Goal: Contribute content: Add original content to the website for others to see

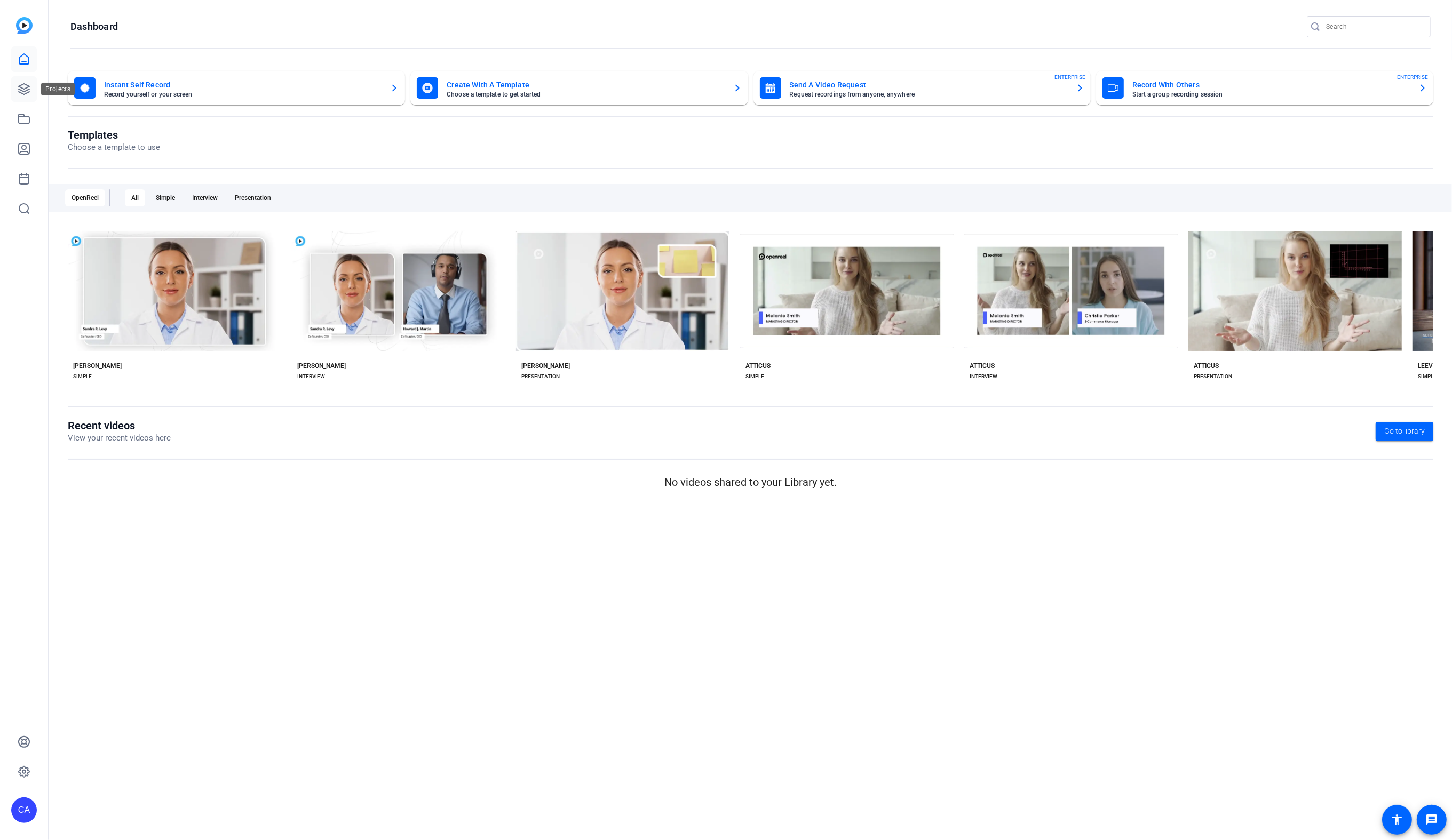
click at [16, 93] on link at bounding box center [24, 89] width 26 height 26
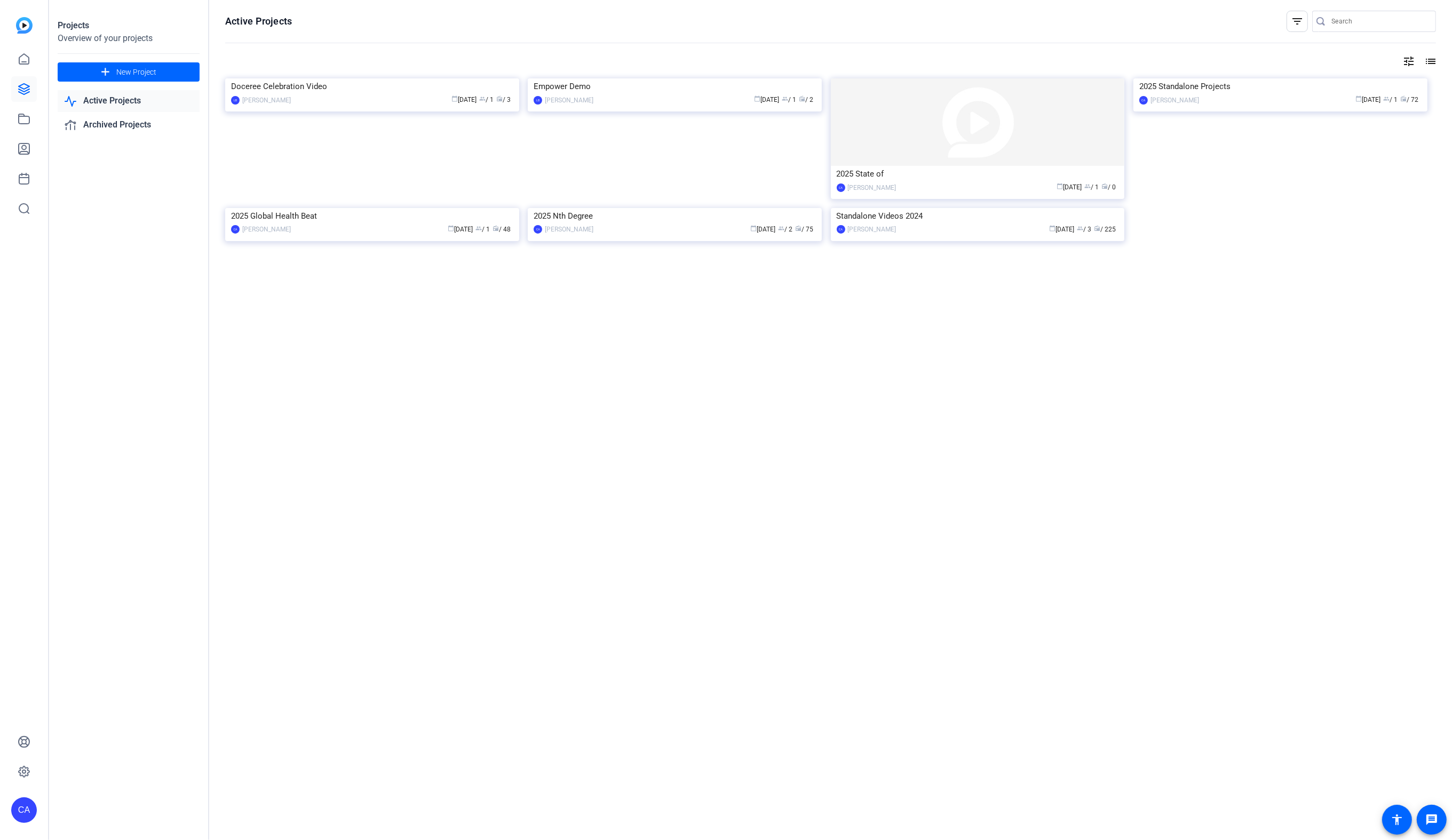
click at [129, 102] on link "Active Projects" at bounding box center [128, 101] width 142 height 22
click at [637, 208] on img at bounding box center [675, 208] width 294 height 0
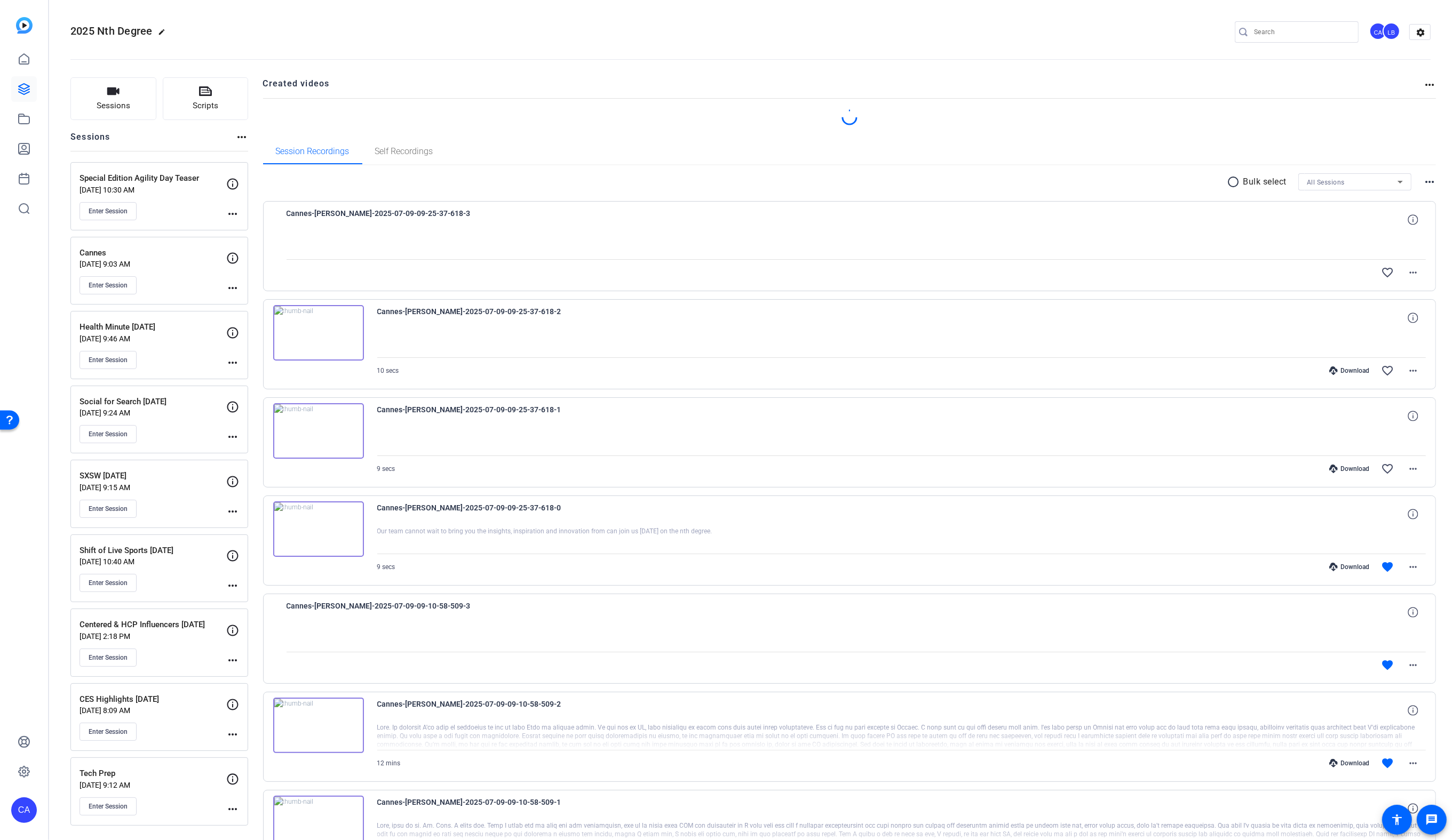
click at [238, 215] on div "Special Edition Agility Day Teaser [DATE] 10:30 AM Enter Session more_horiz" at bounding box center [159, 196] width 178 height 68
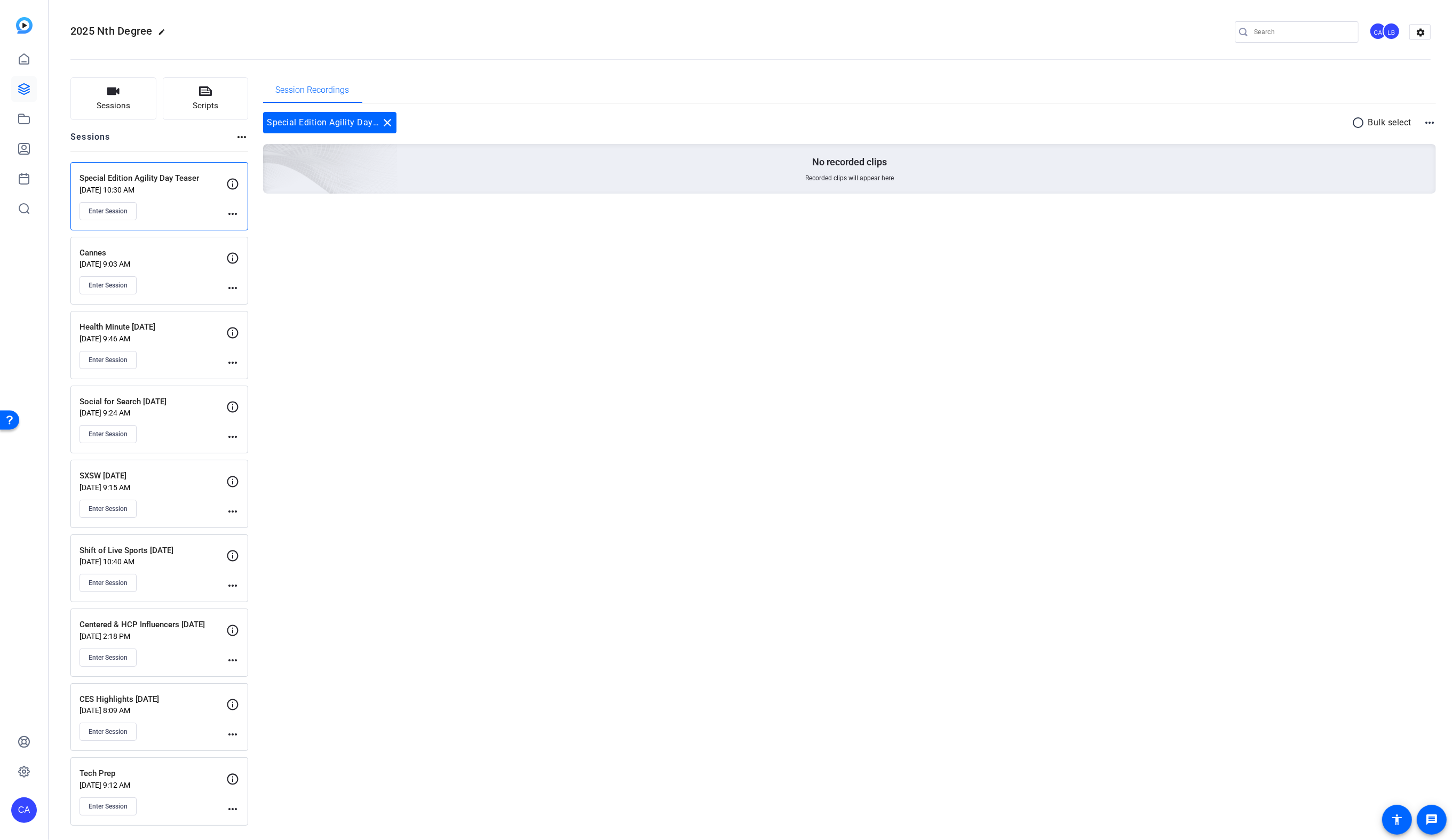
click at [237, 213] on mat-icon "more_horiz" at bounding box center [232, 213] width 13 height 13
click at [252, 228] on span "Edit Session" at bounding box center [259, 228] width 49 height 13
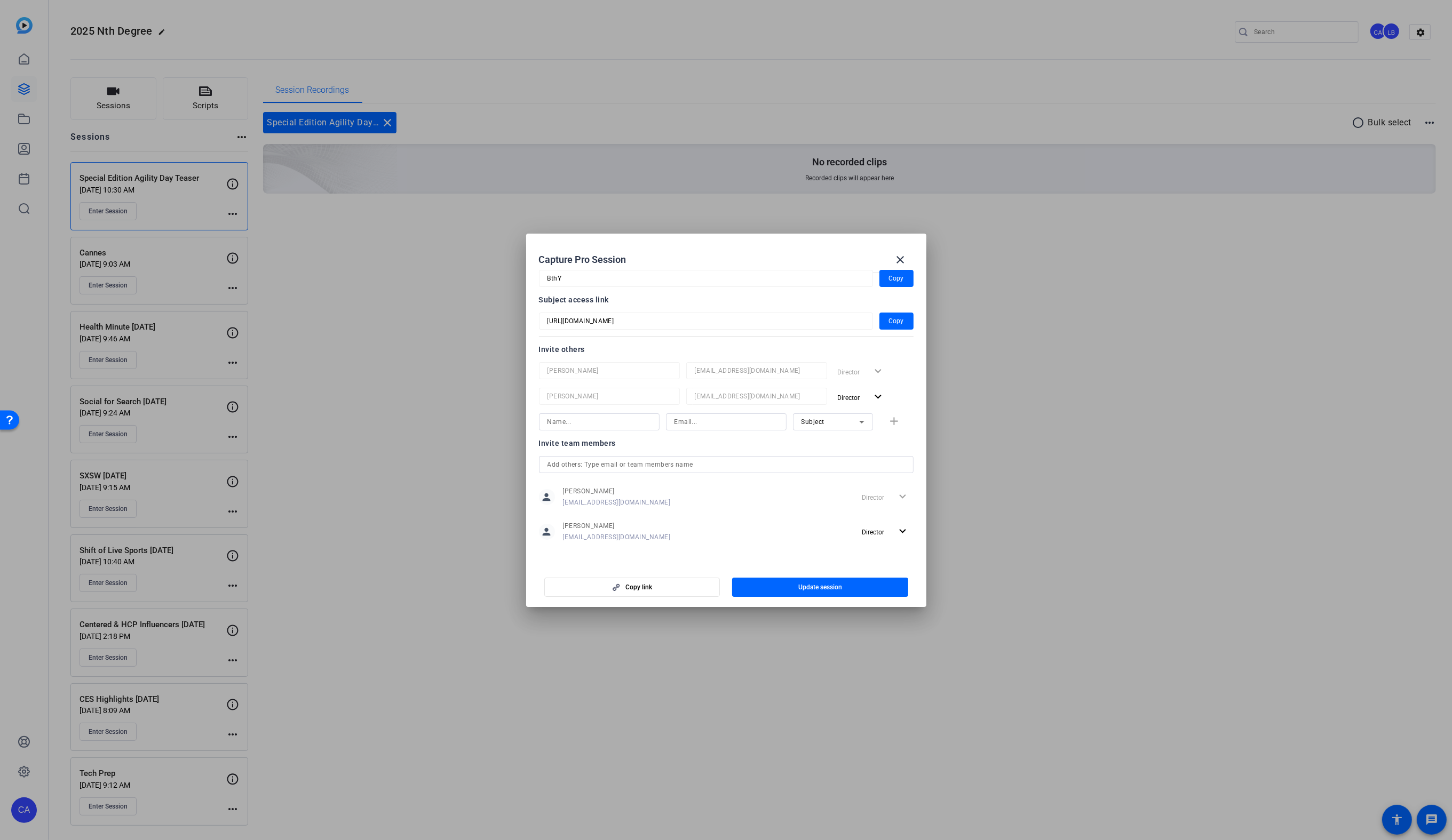
scroll to position [74, 0]
click at [905, 258] on mat-icon "close" at bounding box center [900, 259] width 13 height 13
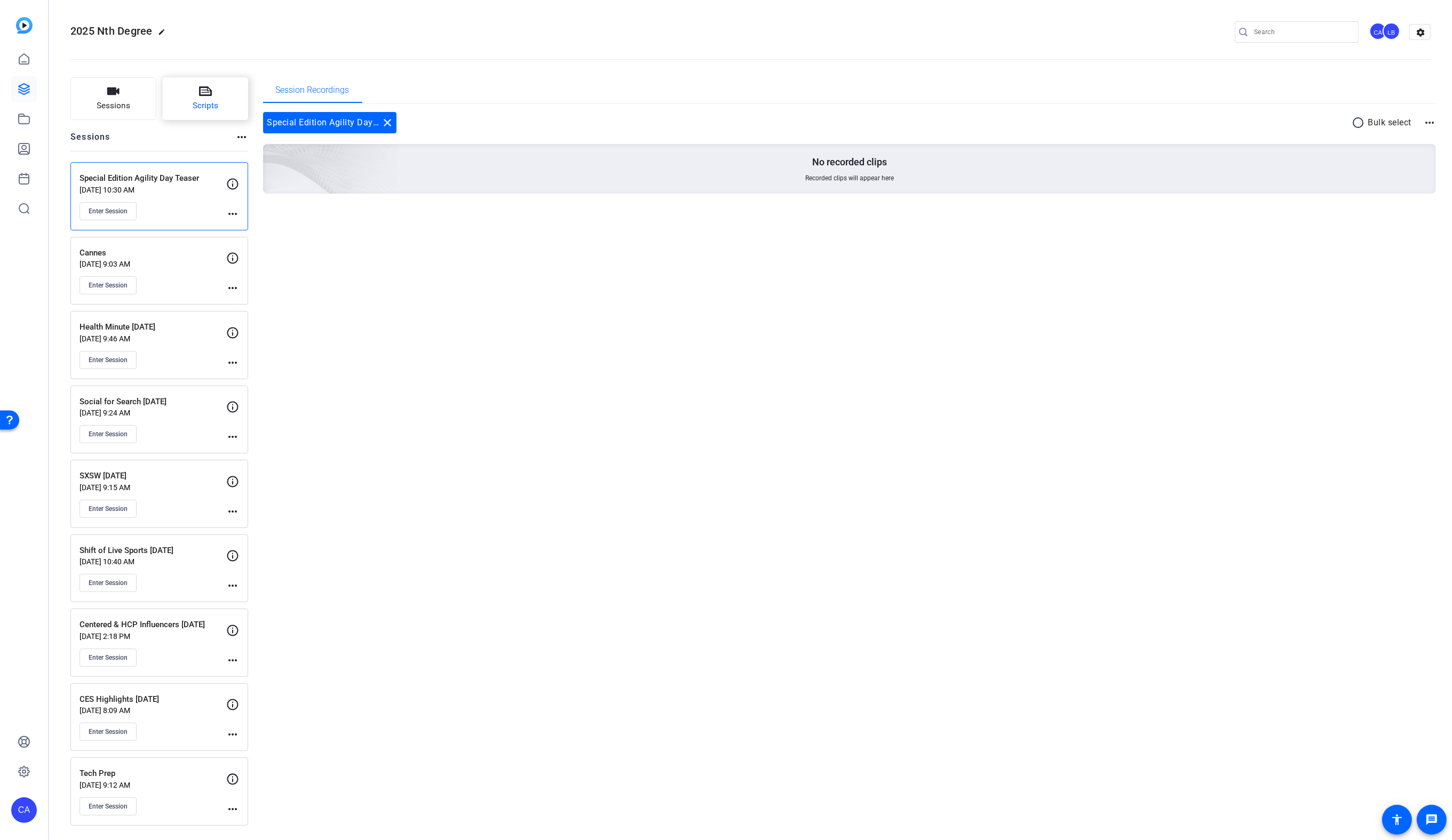
click at [236, 106] on button "Scripts" at bounding box center [205, 99] width 86 height 43
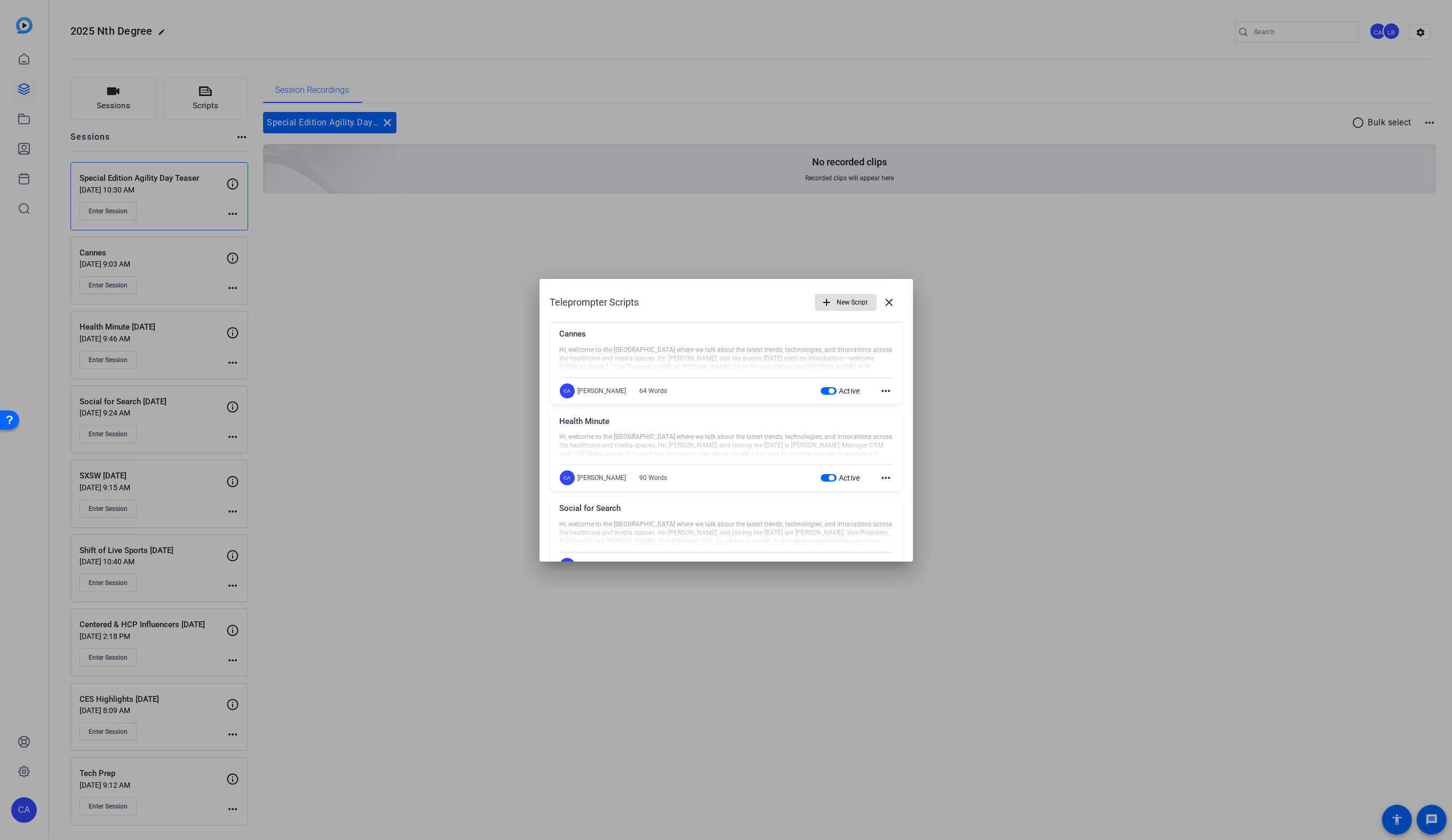
click at [830, 395] on div "Active" at bounding box center [840, 391] width 39 height 11
click at [829, 475] on span "button" at bounding box center [832, 478] width 5 height 5
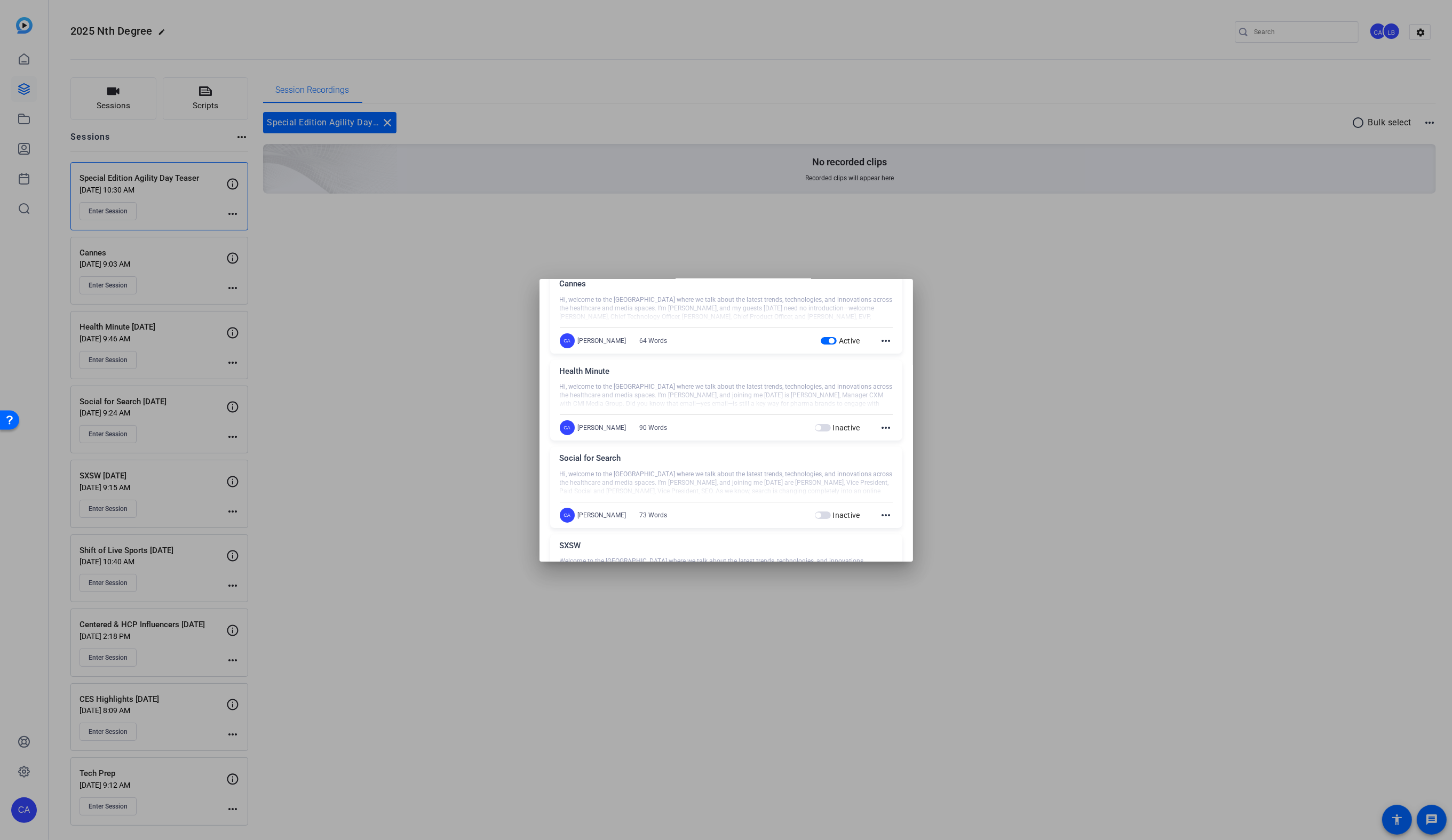
scroll to position [0, 0]
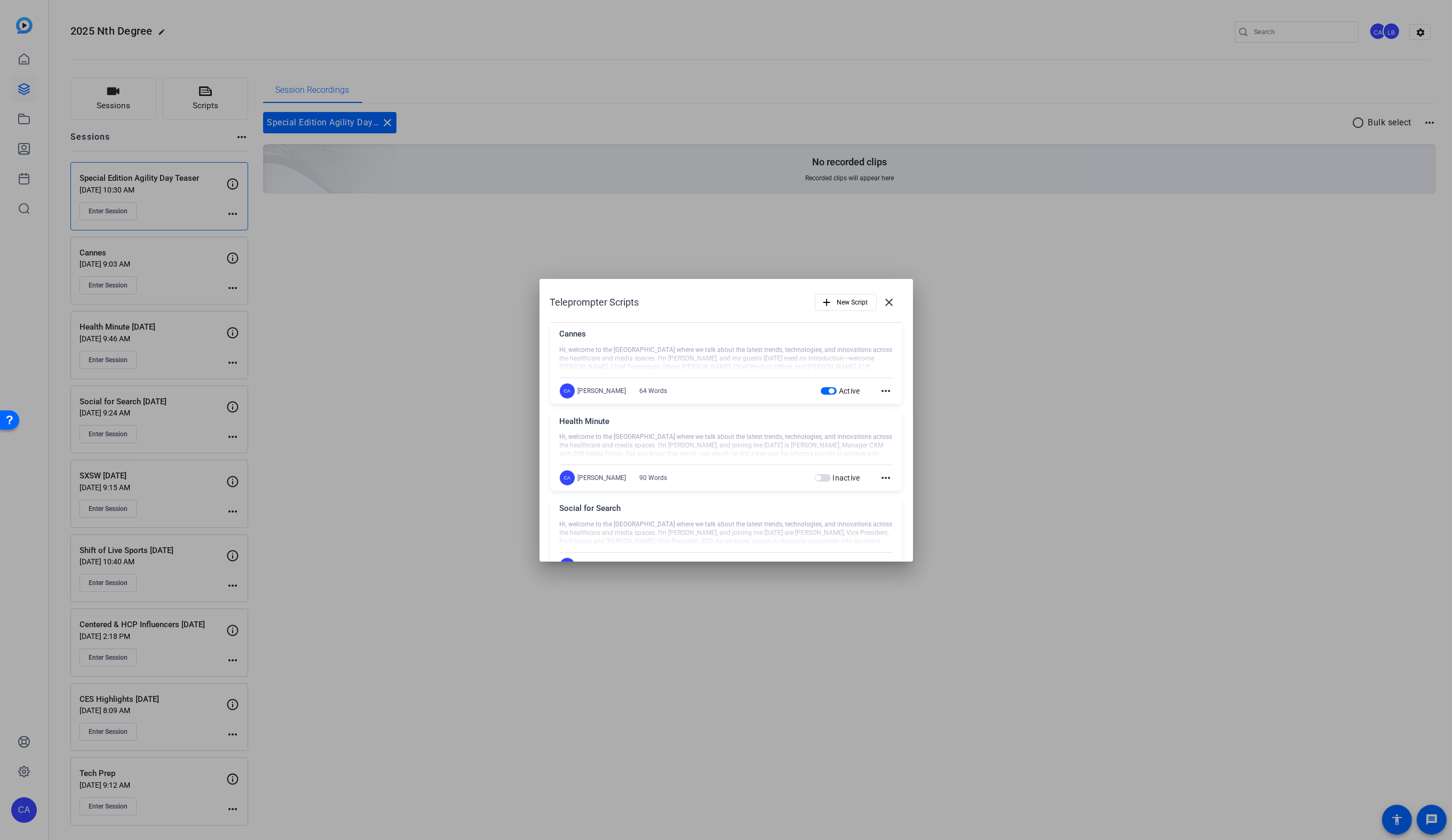
click at [832, 394] on span "button" at bounding box center [829, 391] width 16 height 7
click at [853, 306] on span "New Script" at bounding box center [853, 302] width 31 height 20
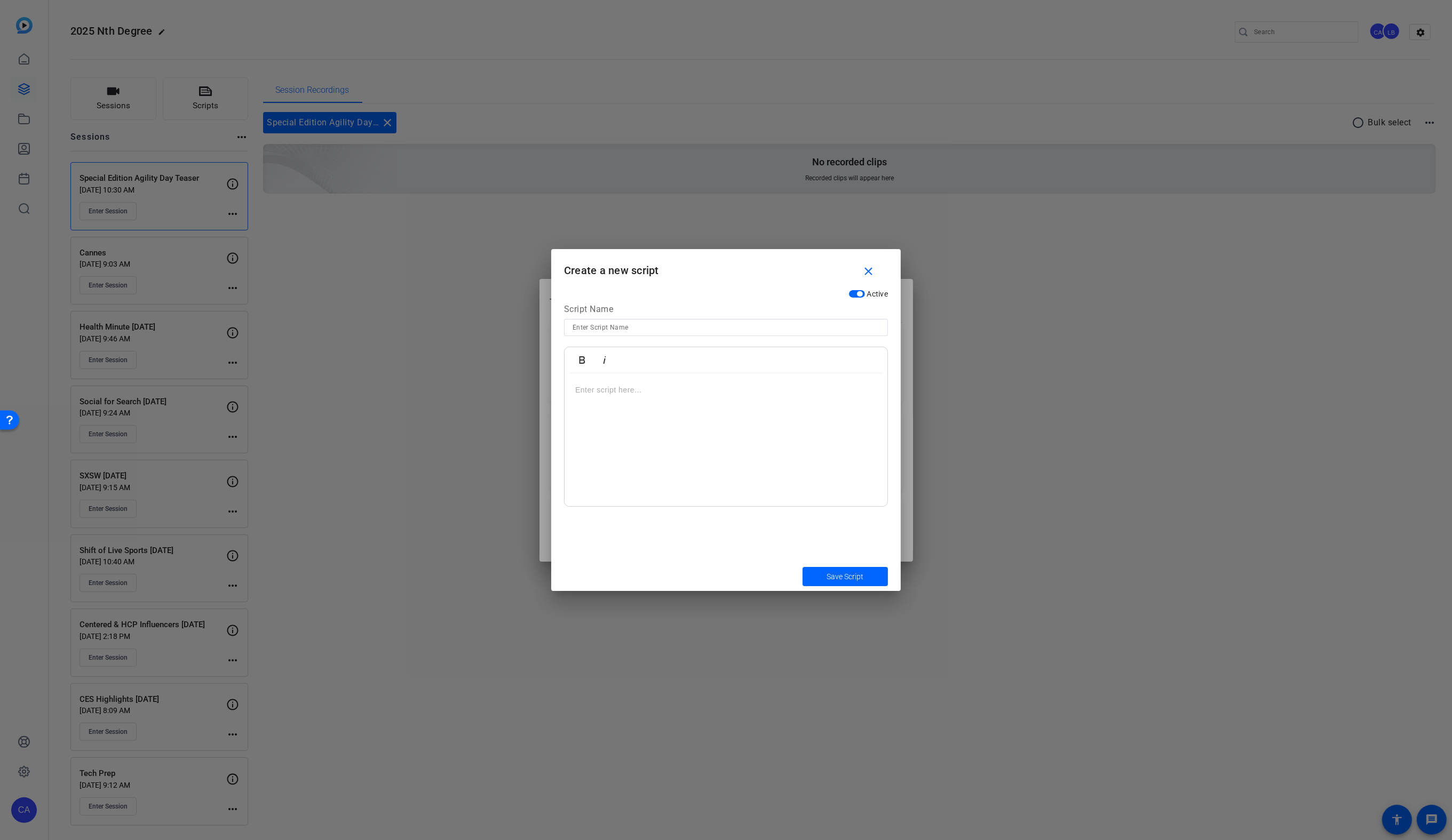
click at [687, 325] on input at bounding box center [726, 327] width 307 height 13
type input "Agility Special Edition"
click at [648, 418] on div at bounding box center [726, 440] width 323 height 134
click at [702, 385] on p at bounding box center [726, 389] width 302 height 11
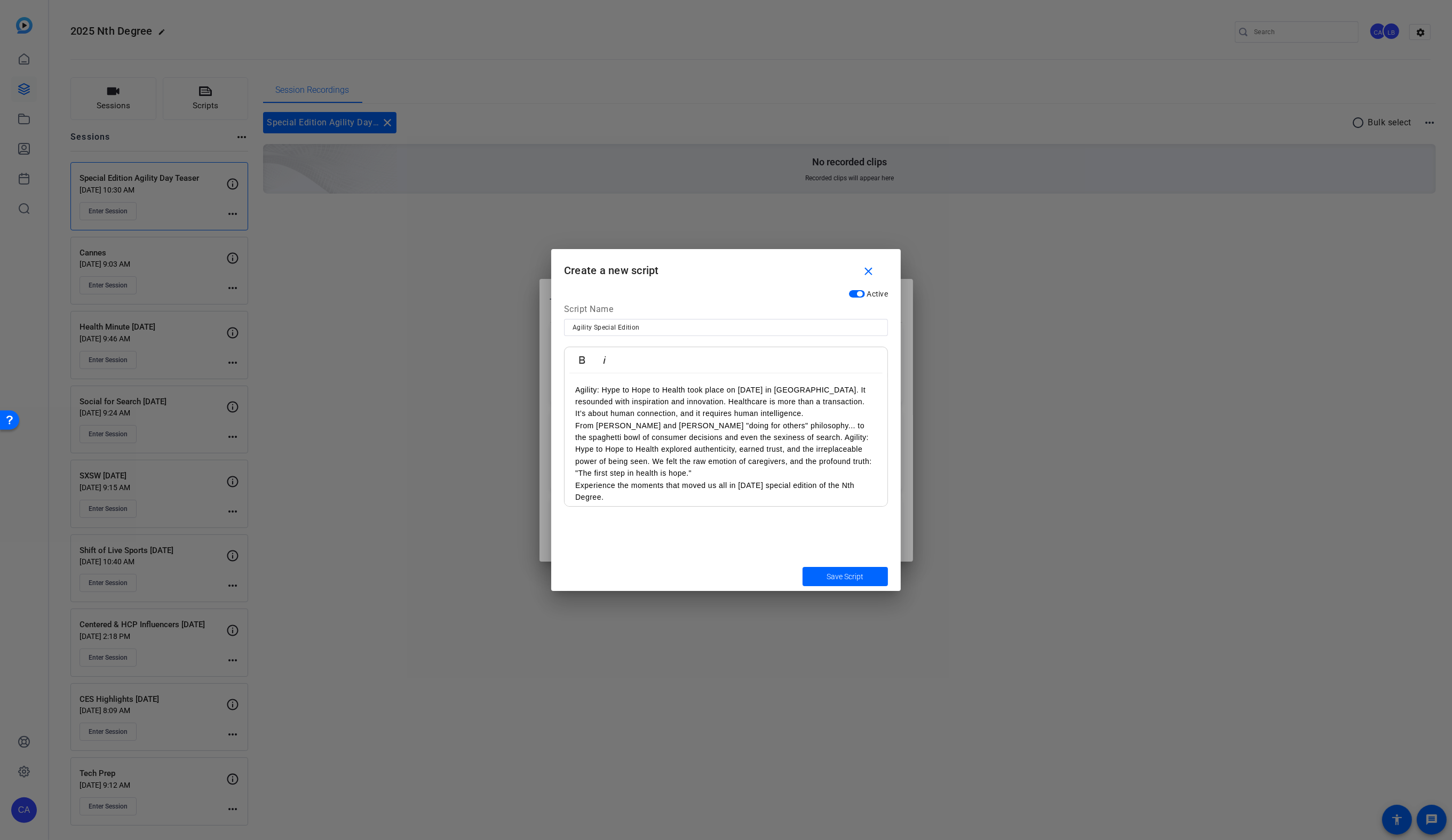
scroll to position [9, 0]
click at [852, 574] on span "Save Script" at bounding box center [845, 577] width 37 height 11
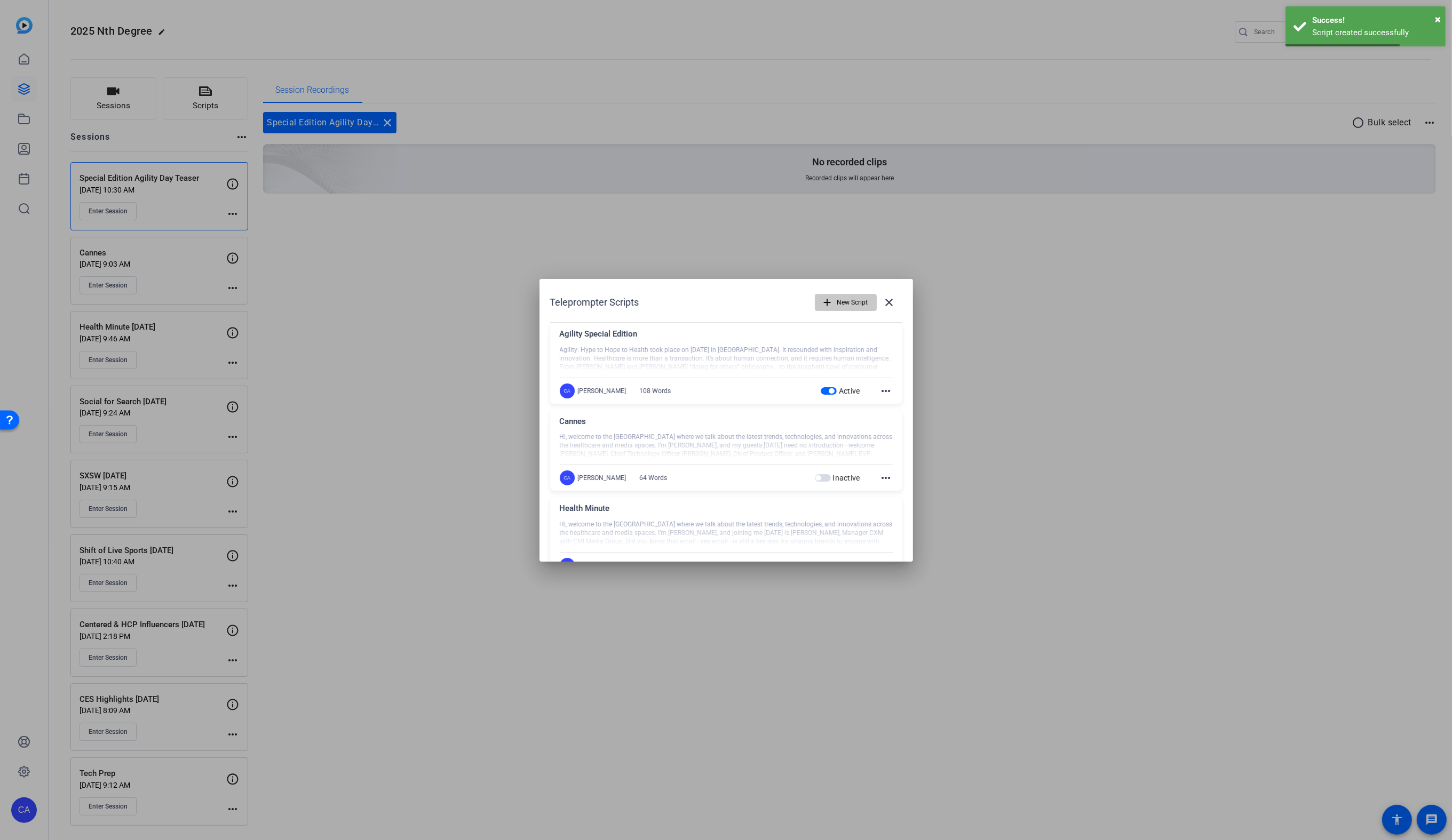
click at [859, 304] on span "New Script" at bounding box center [853, 302] width 31 height 20
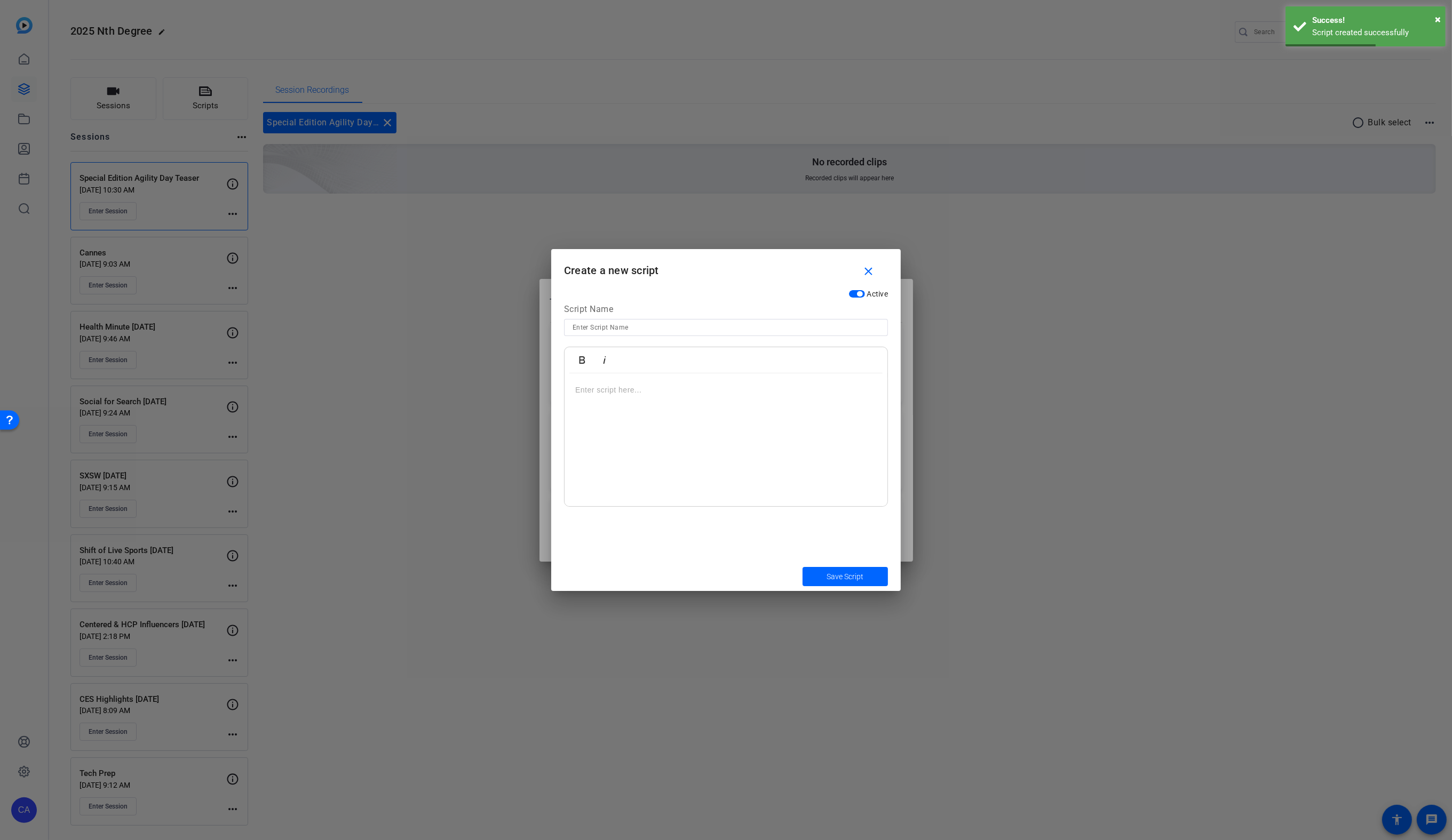
click at [670, 320] on div at bounding box center [726, 327] width 307 height 17
click at [656, 327] on input at bounding box center [726, 327] width 307 height 13
type input "A"
type input "special edition intro"
click at [687, 392] on p at bounding box center [726, 389] width 302 height 11
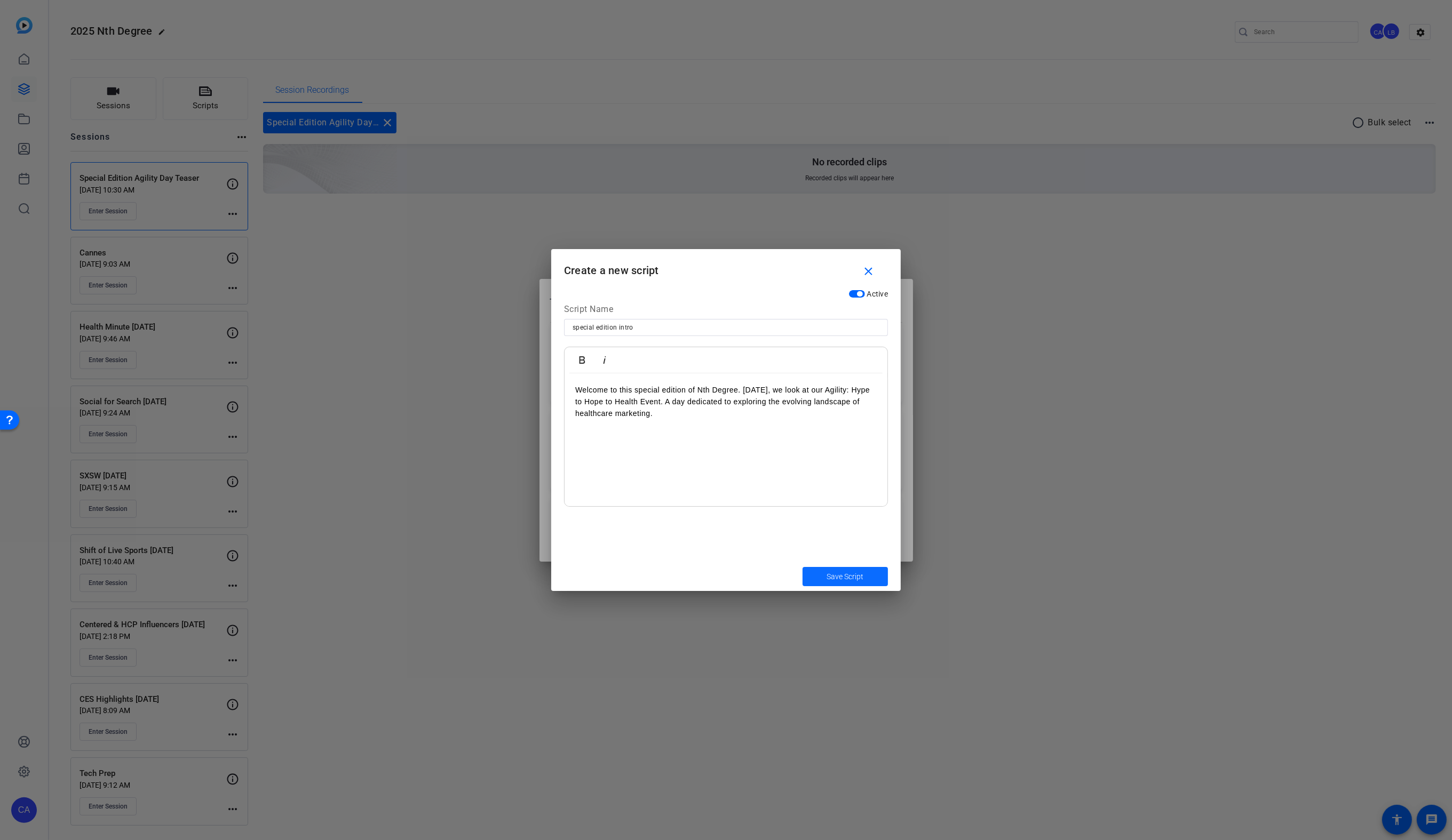
click at [846, 578] on span "Save Script" at bounding box center [845, 577] width 37 height 11
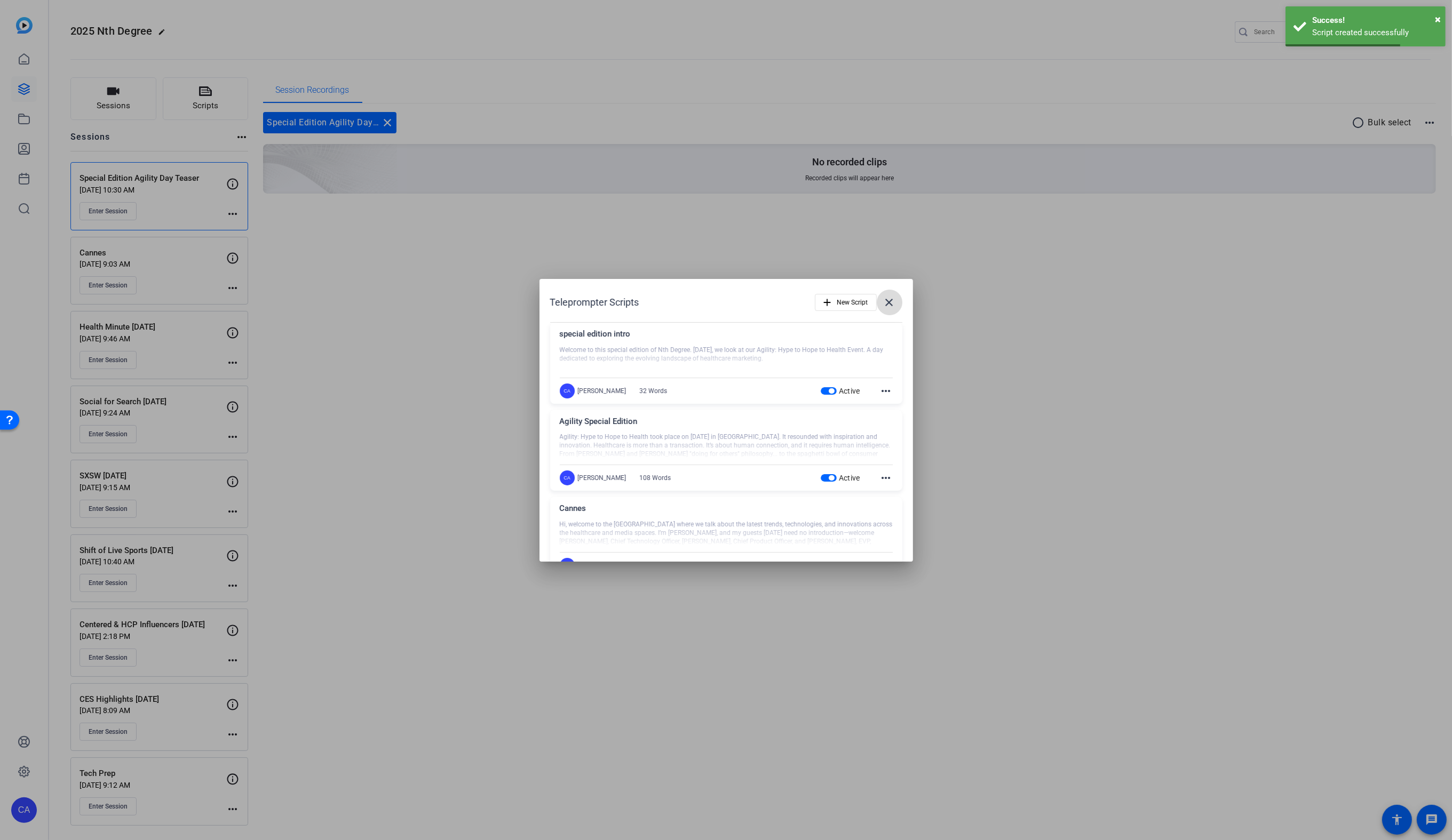
click at [891, 299] on mat-icon "close" at bounding box center [889, 302] width 13 height 13
